Goal: Transaction & Acquisition: Purchase product/service

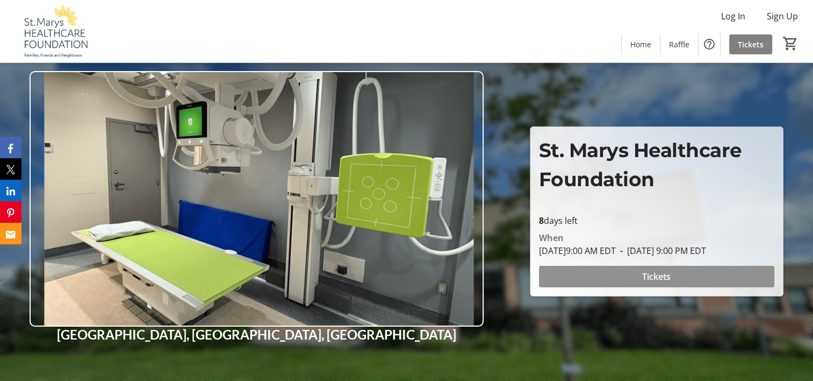
click at [642, 273] on span "Tickets" at bounding box center [656, 276] width 28 height 13
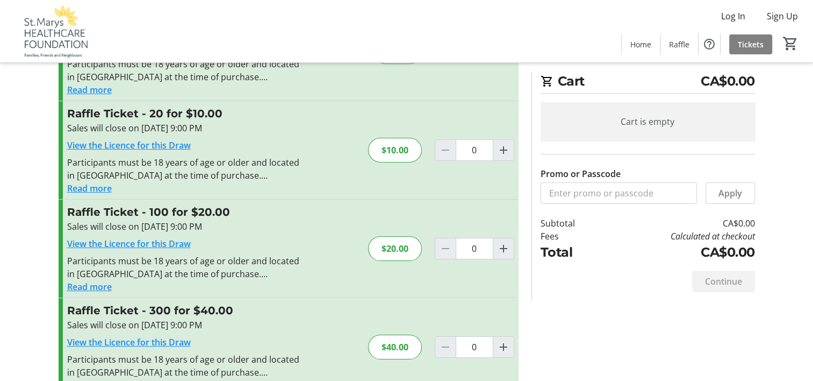
scroll to position [108, 0]
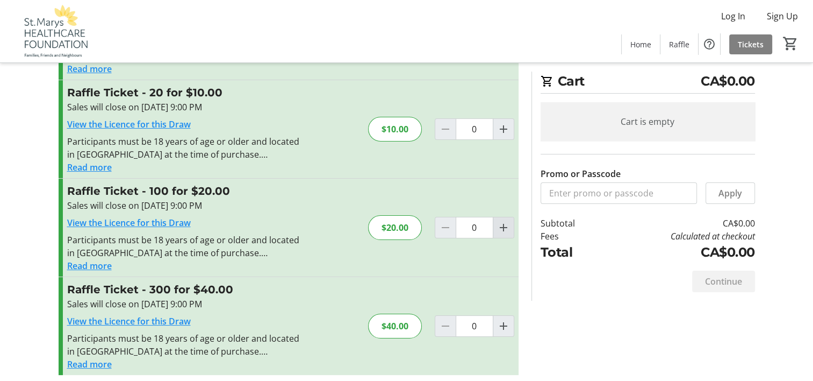
click at [505, 227] on mat-icon "Increment by one" at bounding box center [503, 227] width 13 height 13
type input "1"
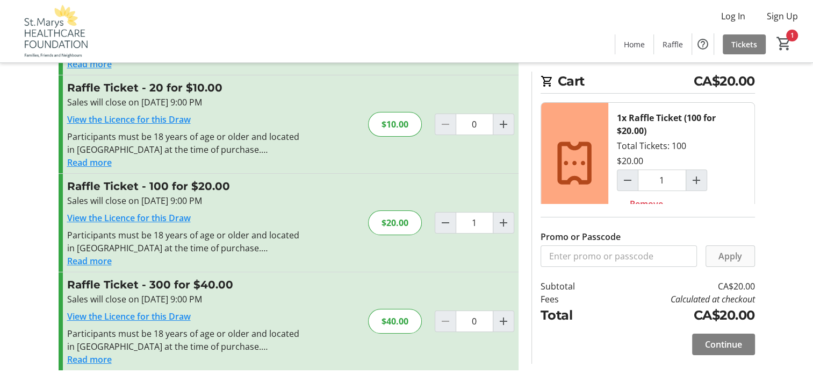
scroll to position [114, 0]
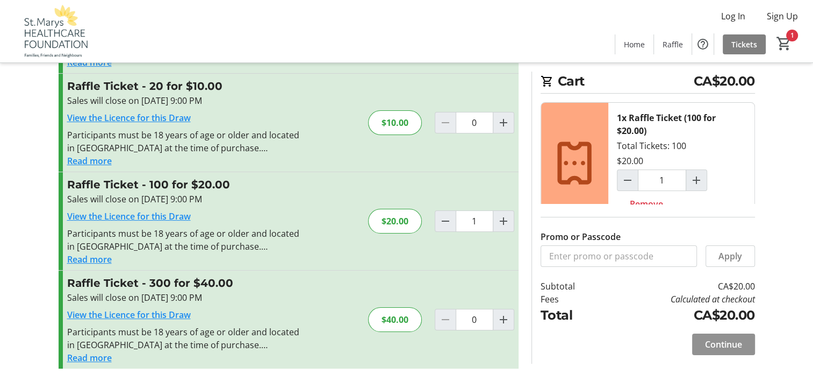
click at [723, 342] on span "Continue" at bounding box center [723, 344] width 37 height 13
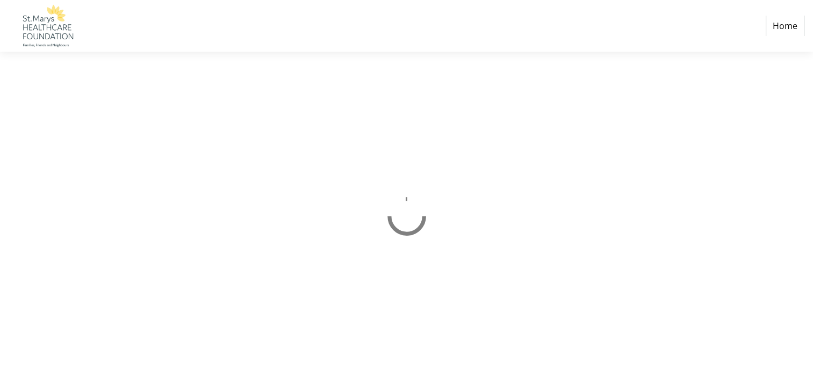
select select "CA"
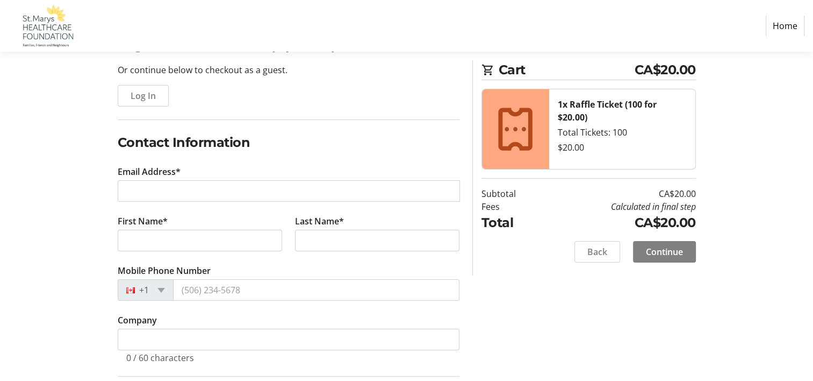
scroll to position [108, 0]
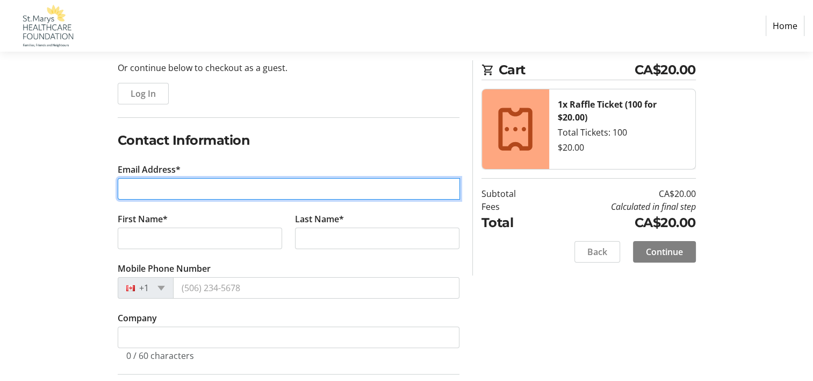
click at [139, 191] on input "Email Address*" at bounding box center [289, 189] width 342 height 22
type input "[EMAIL_ADDRESS][DOMAIN_NAME]"
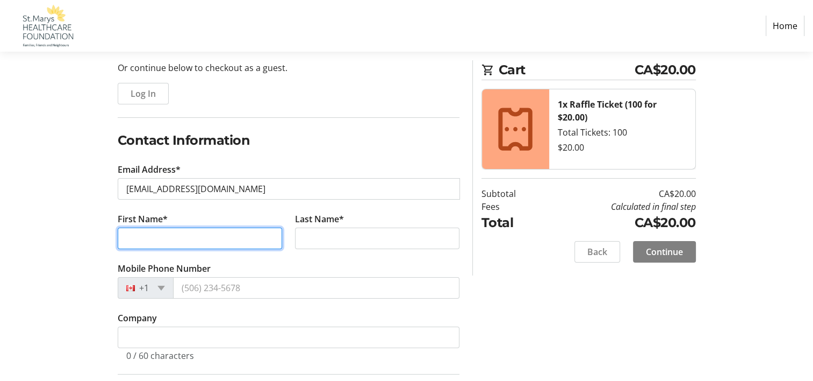
type input "[PERSON_NAME]"
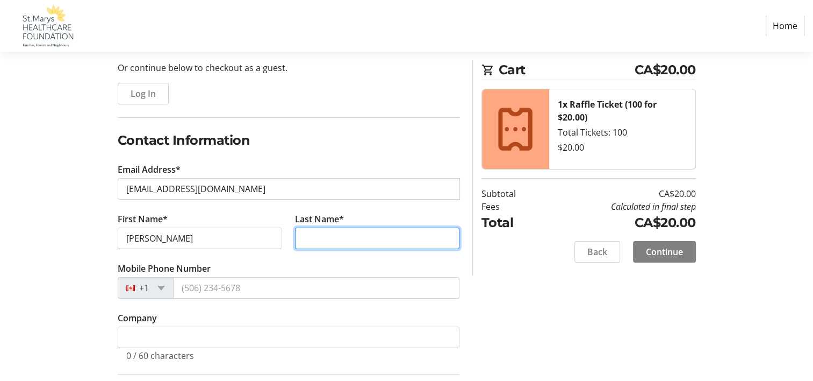
type input "[PERSON_NAME]"
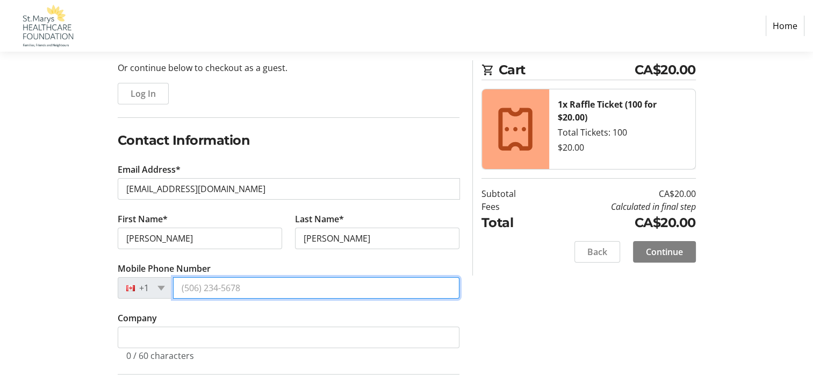
type input "[PHONE_NUMBER]"
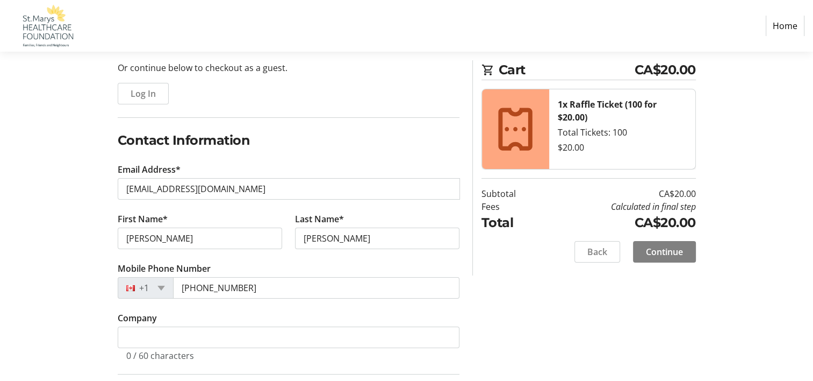
type input "4969 Line 10"
type input "RR1"
type input "St. Marys"
select select "ON"
type input "N4X 1C4"
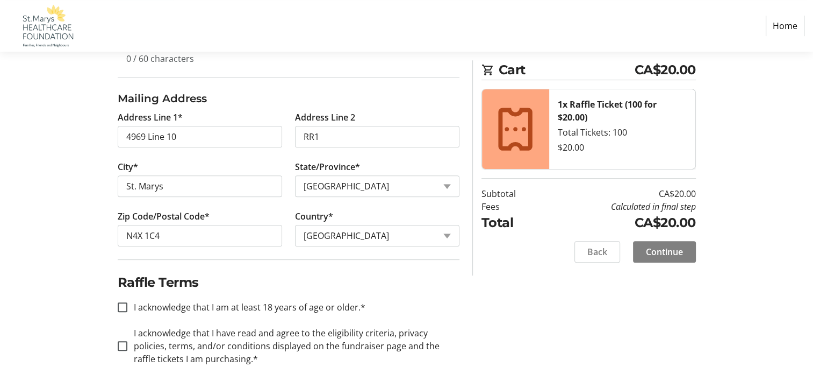
scroll to position [413, 0]
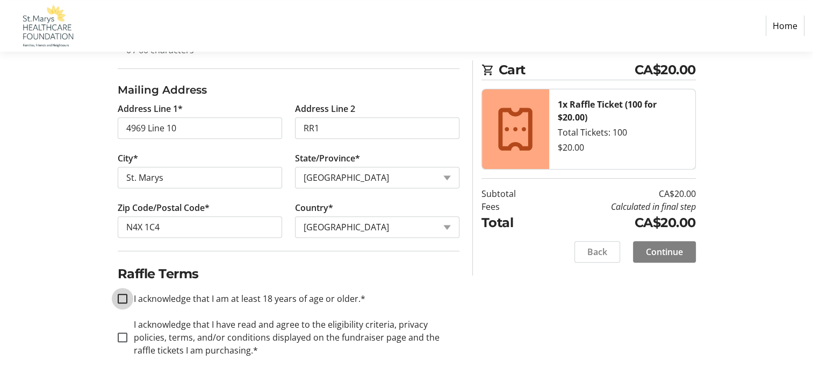
click at [123, 296] on input "I acknowledge that I am at least 18 years of age or older.*" at bounding box center [123, 299] width 10 height 10
checkbox input "true"
click at [122, 335] on input "I acknowledge that I have read and agree to the eligibility criteria, privacy p…" at bounding box center [123, 337] width 10 height 10
checkbox input "true"
click at [669, 252] on span "Continue" at bounding box center [664, 251] width 37 height 13
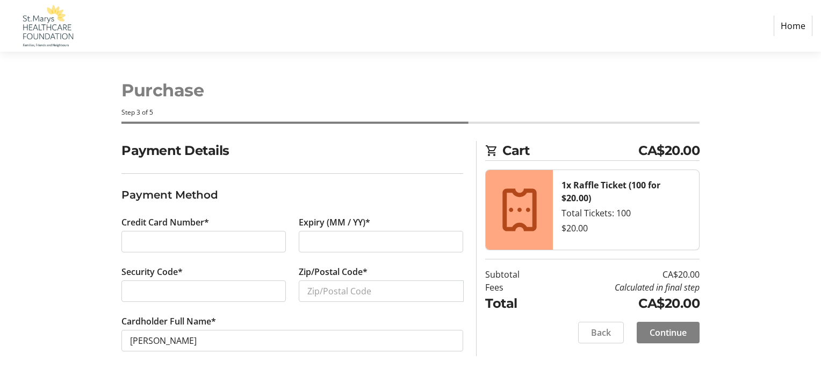
click at [128, 239] on div at bounding box center [203, 242] width 165 height 22
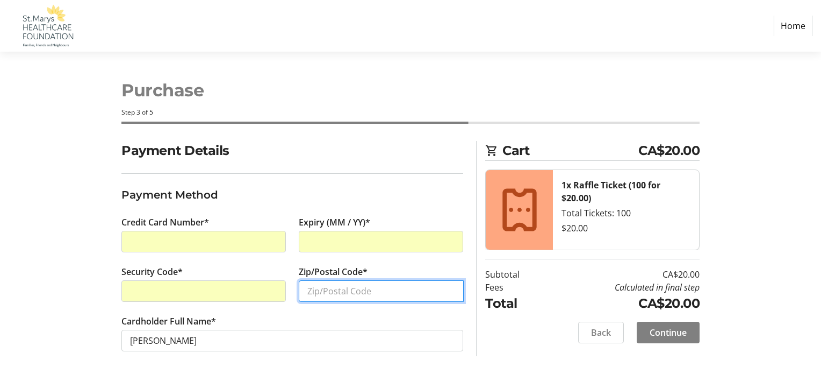
click at [320, 288] on input "Zip/Postal Code*" at bounding box center [381, 291] width 165 height 22
type input "N4X 1C4"
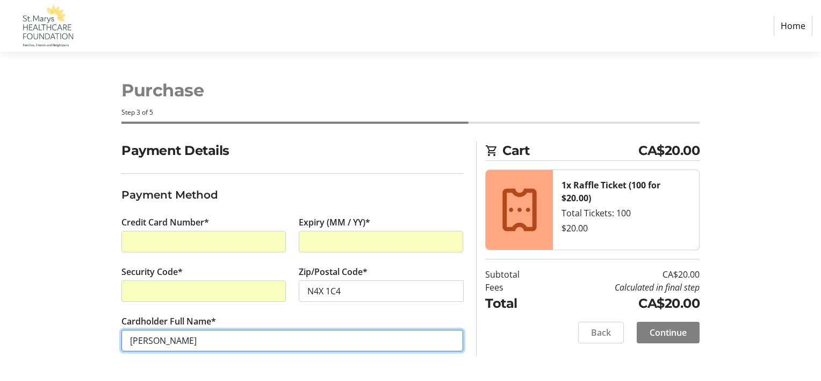
type input "[PERSON_NAME]"
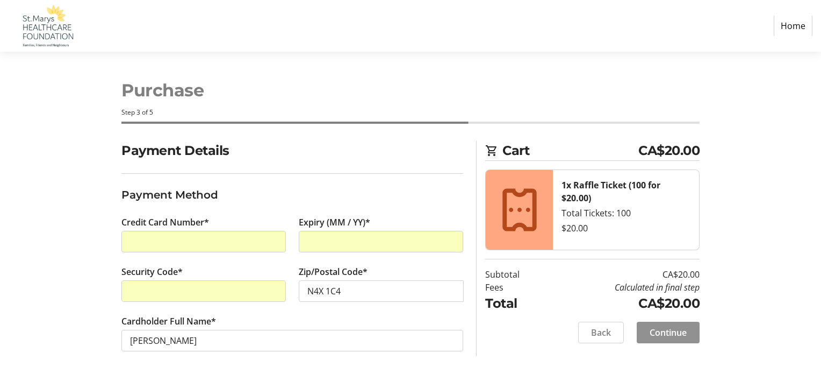
click at [671, 330] on span "Continue" at bounding box center [668, 332] width 37 height 13
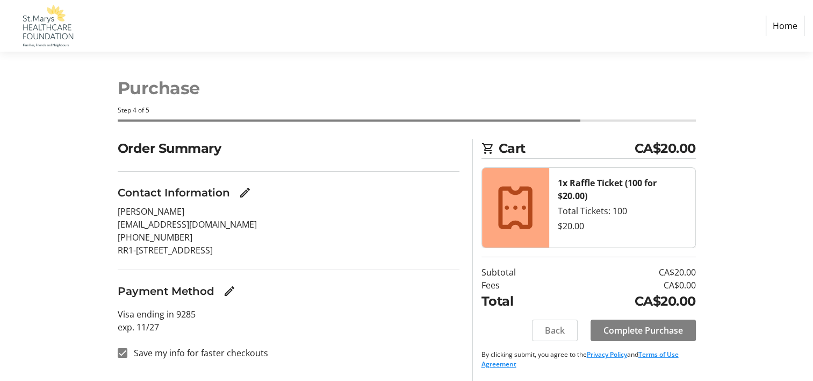
scroll to position [3, 0]
click at [644, 329] on span "Complete Purchase" at bounding box center [644, 329] width 80 height 13
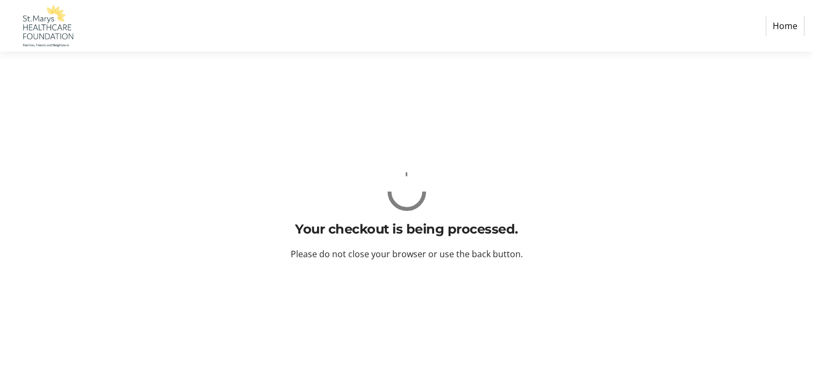
scroll to position [0, 0]
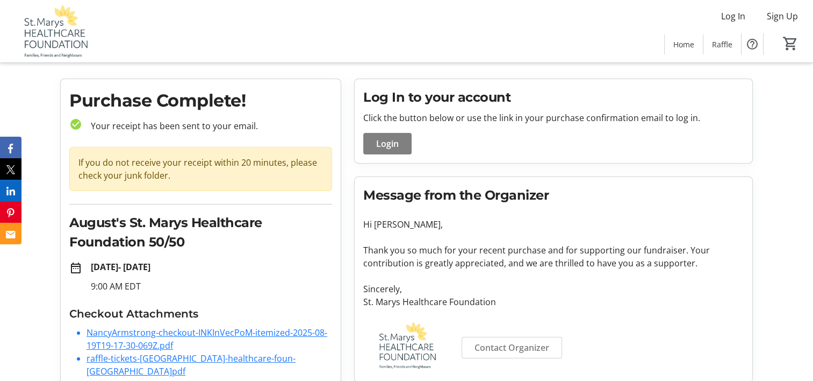
scroll to position [29, 0]
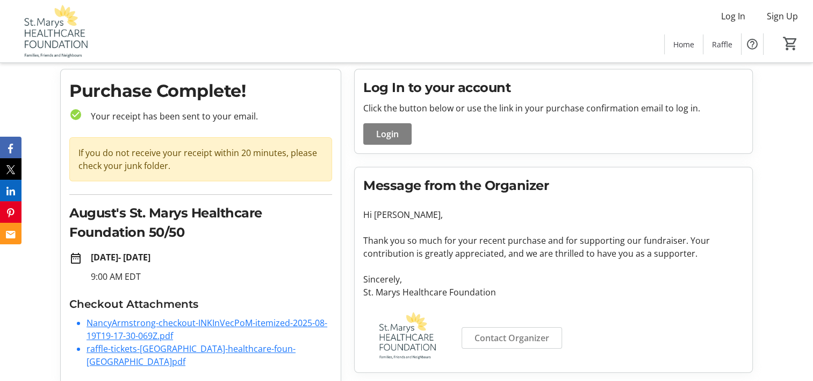
click at [178, 324] on link "NancyArmstrong-checkout-INKInVecPoM-itemized-2025-08-19T19-17-30-069Z.pdf" at bounding box center [207, 329] width 241 height 25
click at [153, 345] on link "raffle-tickets-[GEOGRAPHIC_DATA]-healthcare-foun-[GEOGRAPHIC_DATA]pdf" at bounding box center [191, 354] width 209 height 25
